Goal: Task Accomplishment & Management: Use online tool/utility

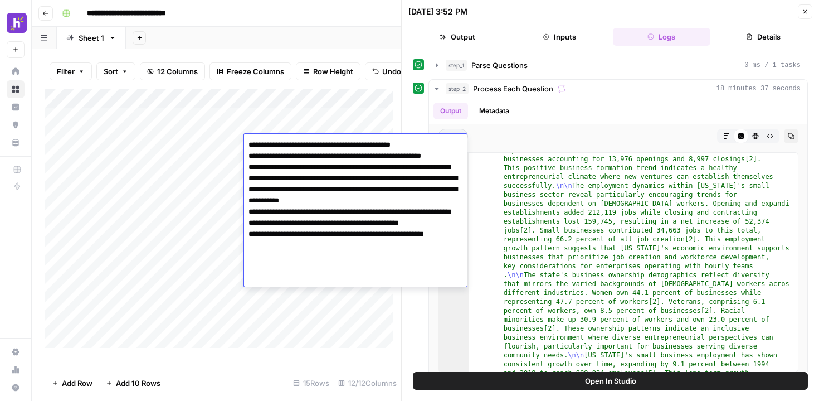
scroll to position [76, 0]
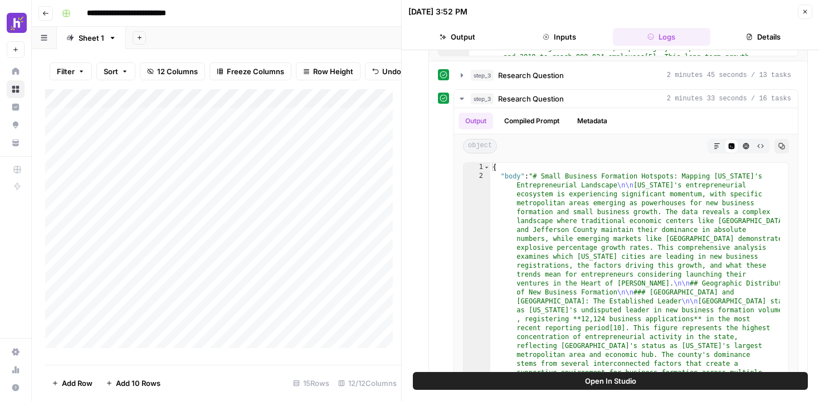
click at [339, 89] on div "Filter Sort 12 Columns Freeze Columns Row Height Undo Redo Export CSV Import CS…" at bounding box center [223, 71] width 356 height 36
click at [368, 126] on div "Add Column" at bounding box center [223, 222] width 356 height 267
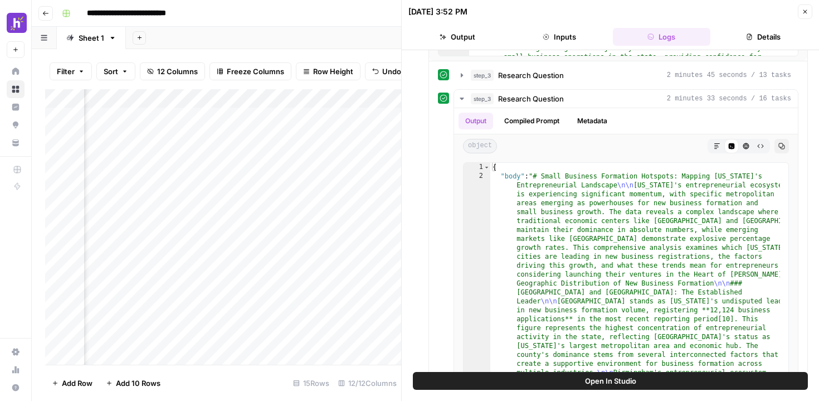
scroll to position [0, 265]
click at [358, 115] on div "Add Column" at bounding box center [223, 226] width 356 height 275
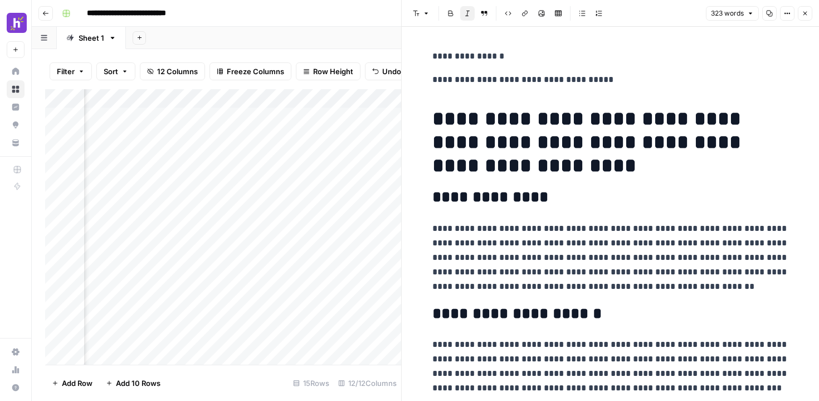
click at [807, 16] on icon "button" at bounding box center [805, 13] width 7 height 7
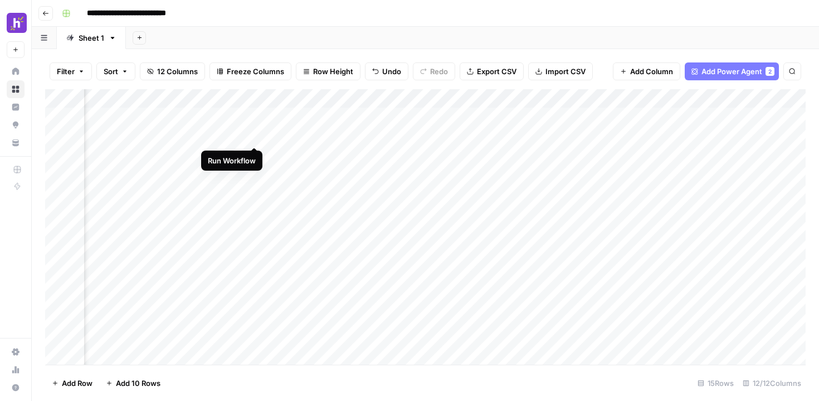
click at [255, 136] on div "Add Column" at bounding box center [425, 226] width 761 height 275
click at [250, 155] on div "Add Column" at bounding box center [425, 226] width 761 height 275
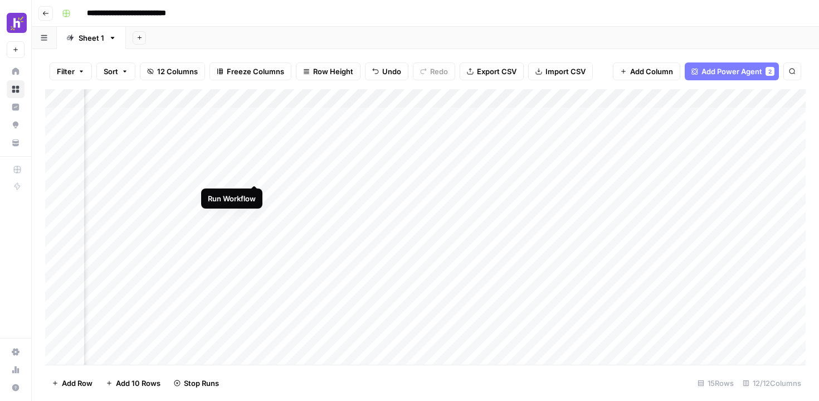
click at [254, 175] on div "Add Column" at bounding box center [425, 226] width 761 height 275
click at [255, 195] on div "Add Column" at bounding box center [425, 226] width 761 height 275
